Goal: Use online tool/utility

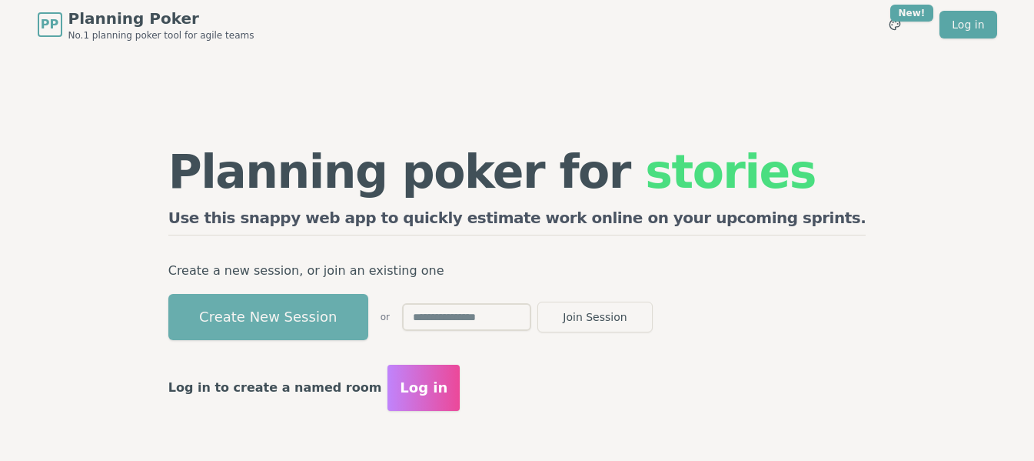
click at [357, 313] on button "Create New Session" at bounding box center [268, 317] width 200 height 46
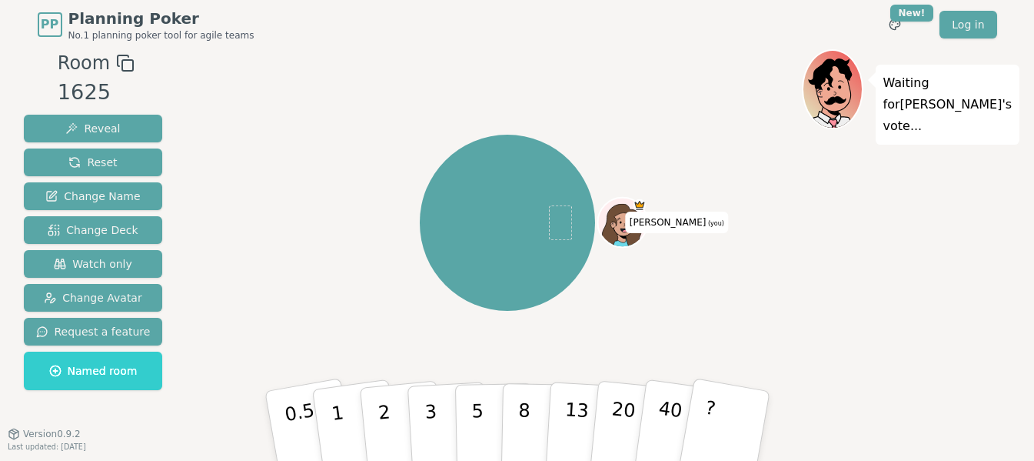
click at [116, 58] on icon at bounding box center [125, 63] width 18 height 18
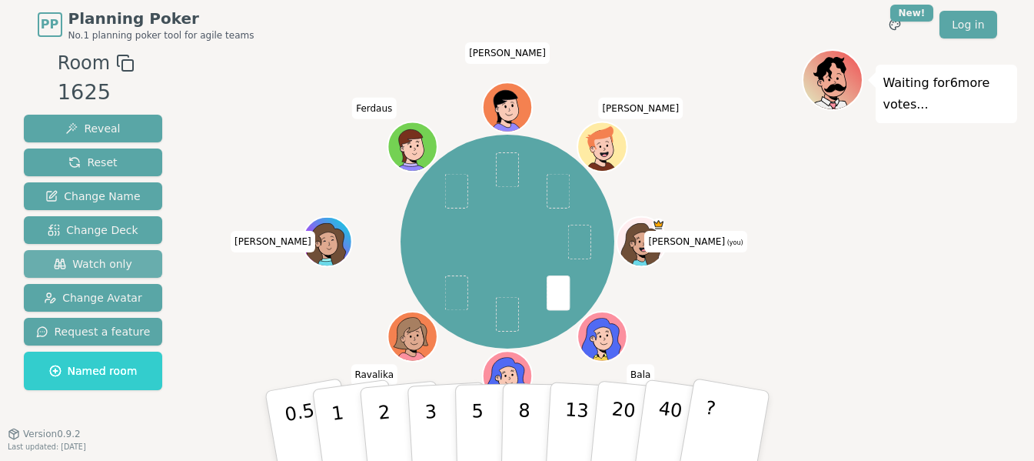
drag, startPoint x: 84, startPoint y: 265, endPoint x: 74, endPoint y: 266, distance: 10.1
click at [84, 265] on span "Watch only" at bounding box center [93, 263] width 78 height 15
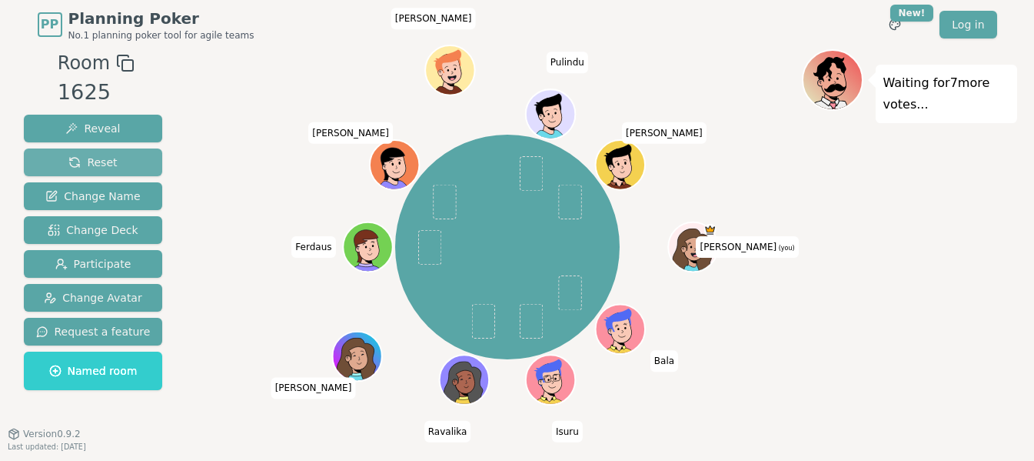
click at [105, 164] on span "Reset" at bounding box center [92, 162] width 48 height 15
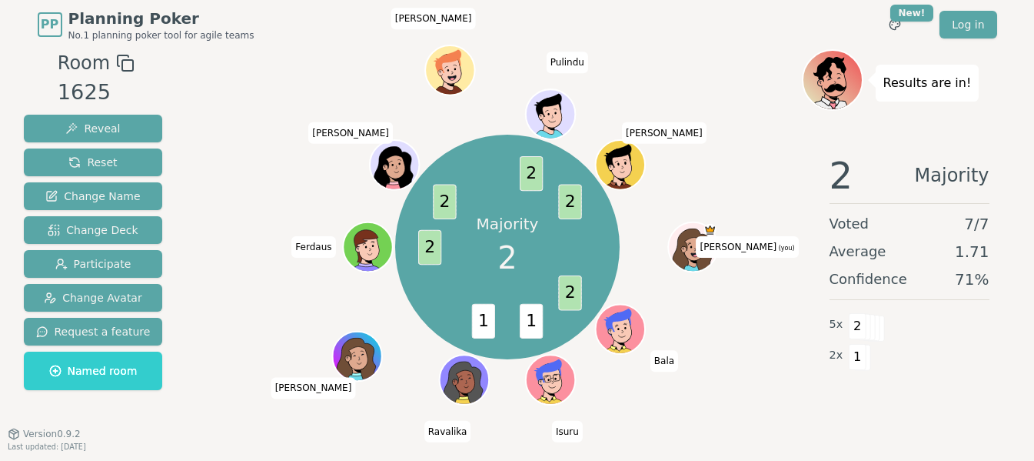
drag, startPoint x: 84, startPoint y: 154, endPoint x: 204, endPoint y: 175, distance: 121.9
click at [85, 155] on span "Reset" at bounding box center [92, 162] width 48 height 15
